Goal: Task Accomplishment & Management: Manage account settings

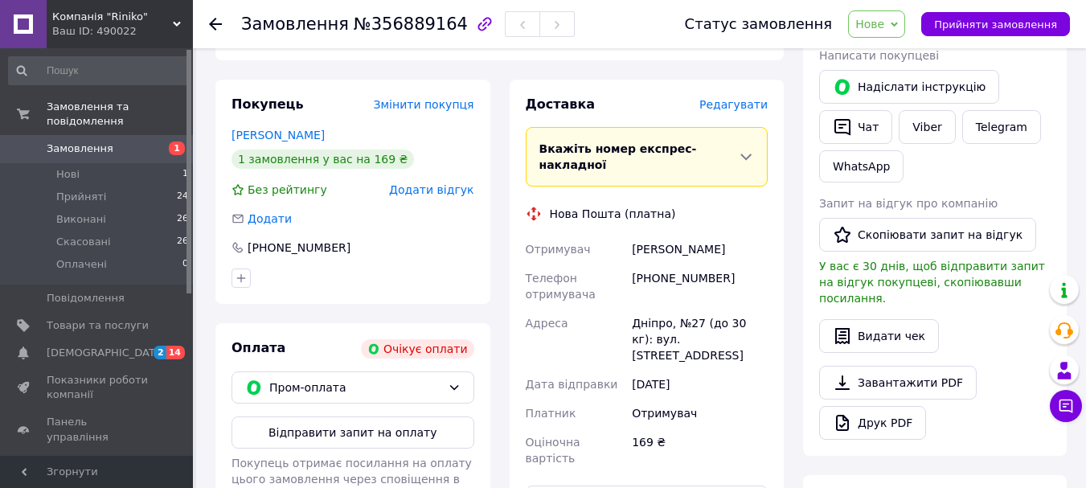
scroll to position [321, 0]
drag, startPoint x: 632, startPoint y: 198, endPoint x: 686, endPoint y: 200, distance: 53.9
click at [686, 235] on div "[PERSON_NAME]" at bounding box center [699, 249] width 142 height 29
drag, startPoint x: 740, startPoint y: 209, endPoint x: 721, endPoint y: 311, distance: 103.9
click at [721, 399] on div "Отримувач" at bounding box center [699, 413] width 142 height 29
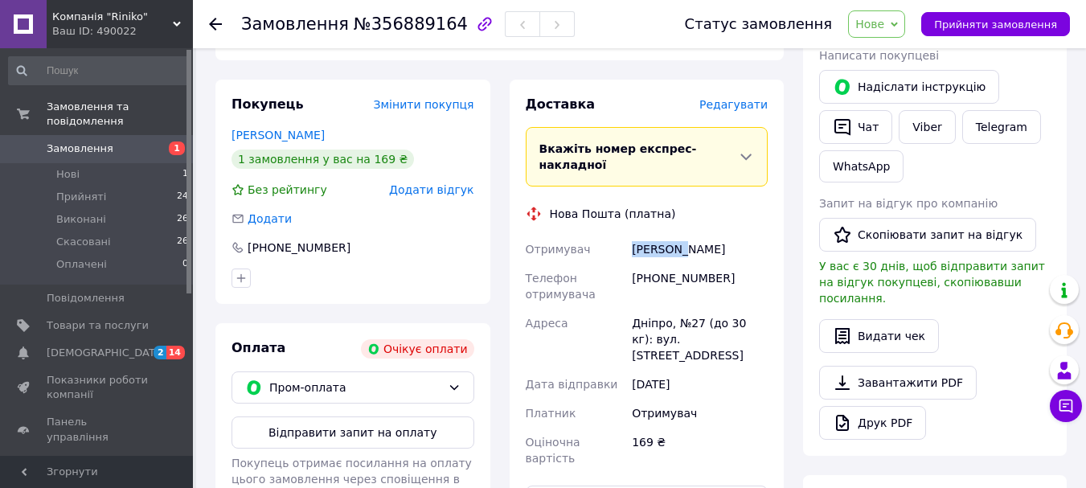
drag, startPoint x: 682, startPoint y: 199, endPoint x: 610, endPoint y: 199, distance: 72.3
click at [610, 235] on div "Отримувач [PERSON_NAME] Телефон отримувача [PHONE_NUMBER] Адреса Дніпро, №27 (д…" at bounding box center [646, 354] width 249 height 238
copy div "Отримувач Малиенко"
drag, startPoint x: 727, startPoint y: 198, endPoint x: 690, endPoint y: 208, distance: 38.2
click at [690, 235] on div "[PERSON_NAME]" at bounding box center [699, 249] width 142 height 29
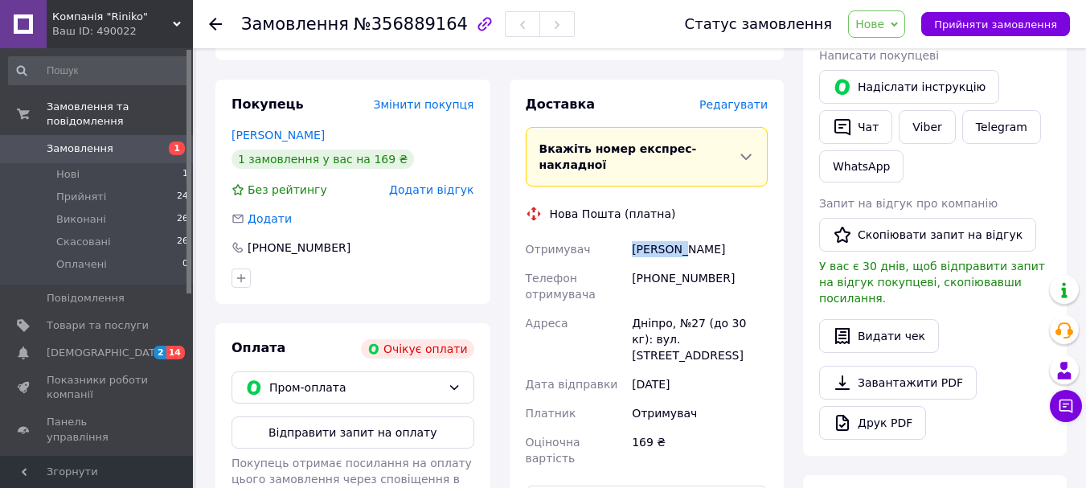
copy div "[PERSON_NAME]"
drag, startPoint x: 713, startPoint y: 224, endPoint x: 637, endPoint y: 220, distance: 75.6
click at [637, 264] on div "[PHONE_NUMBER]" at bounding box center [699, 286] width 142 height 45
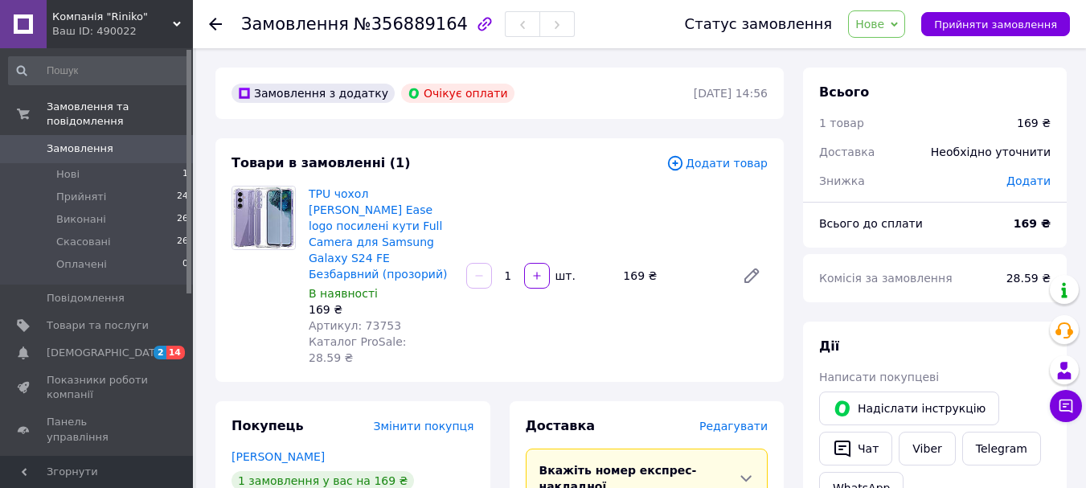
scroll to position [321, 0]
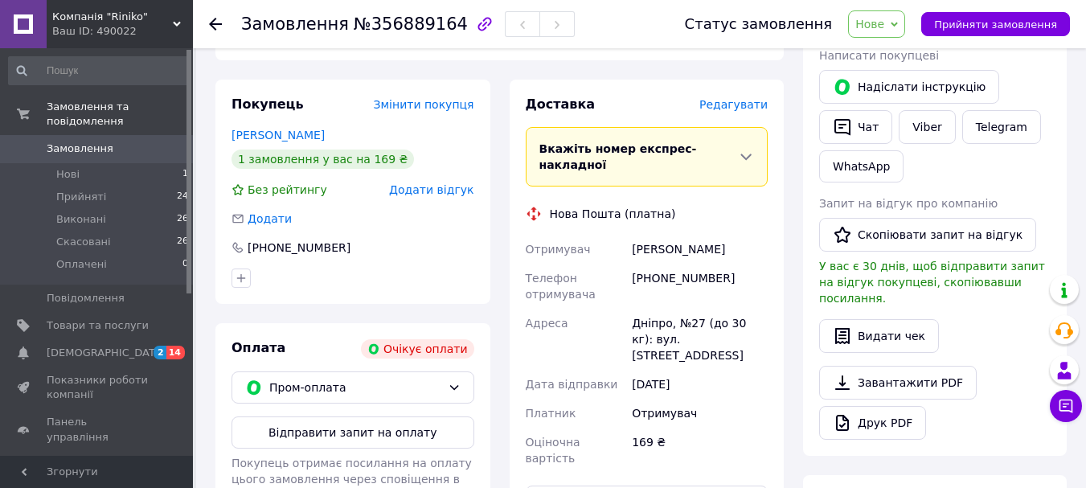
click at [723, 264] on div "[PHONE_NUMBER]" at bounding box center [699, 286] width 142 height 45
drag, startPoint x: 714, startPoint y: 223, endPoint x: 619, endPoint y: 265, distance: 103.6
click at [608, 272] on div "Отримувач [PERSON_NAME] Телефон отримувача [PHONE_NUMBER] Адреса Дніпро, №27 (д…" at bounding box center [646, 354] width 249 height 238
drag, startPoint x: 743, startPoint y: 202, endPoint x: 648, endPoint y: 228, distance: 99.2
click at [673, 235] on div "Отримувач [PERSON_NAME] Телефон отримувача [PHONE_NUMBER] Адреса Дніпро, №27 (д…" at bounding box center [646, 354] width 249 height 238
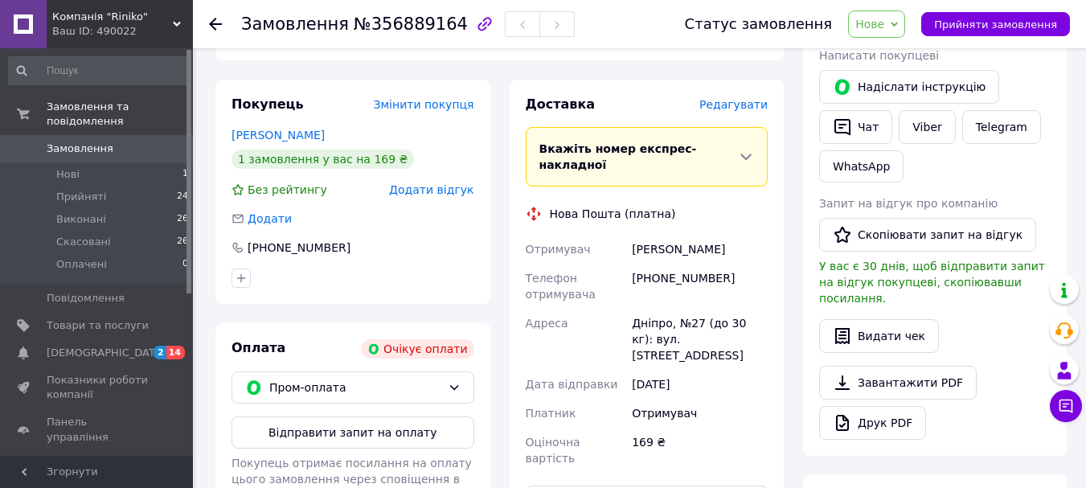
click at [606, 264] on div "Телефон отримувача" at bounding box center [575, 286] width 107 height 45
drag, startPoint x: 713, startPoint y: 225, endPoint x: 633, endPoint y: 228, distance: 79.6
click at [633, 264] on div "[PHONE_NUMBER]" at bounding box center [699, 286] width 142 height 45
copy div "[PHONE_NUMBER]"
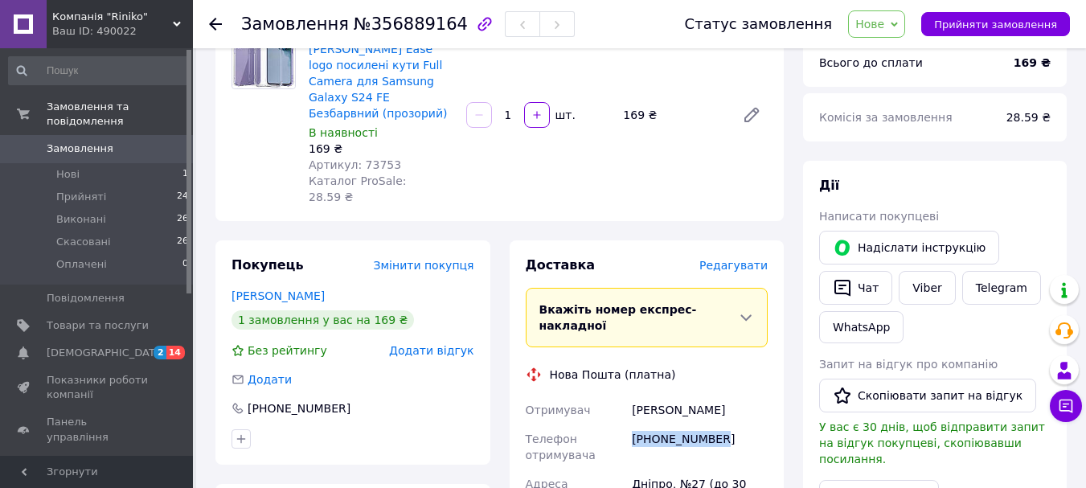
scroll to position [402, 0]
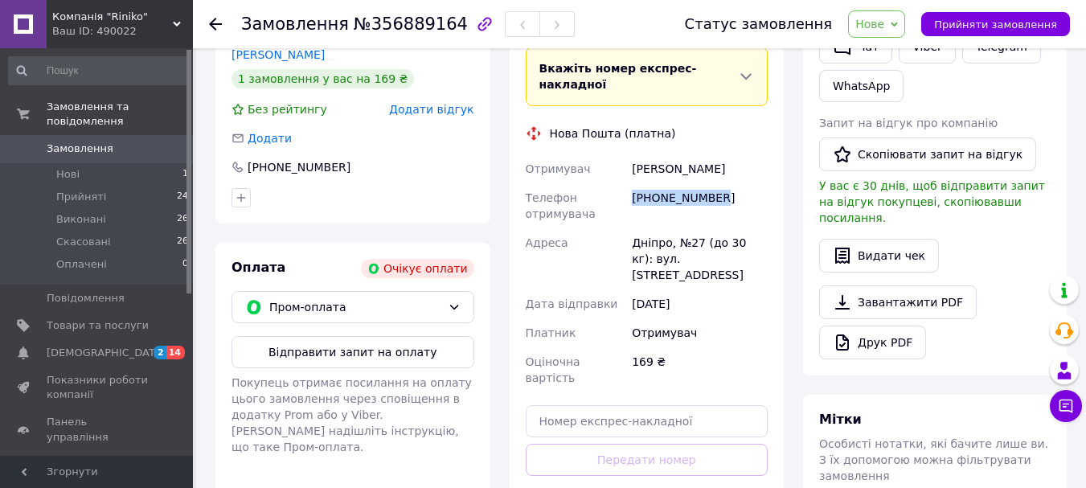
click at [81, 141] on span "Замовлення" at bounding box center [80, 148] width 67 height 14
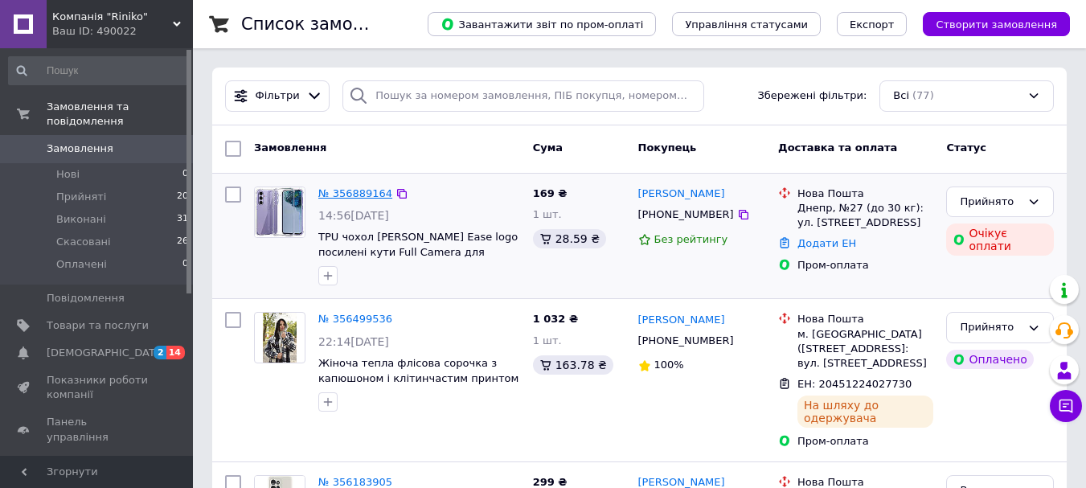
click at [347, 189] on link "№ 356889164" at bounding box center [355, 193] width 74 height 12
